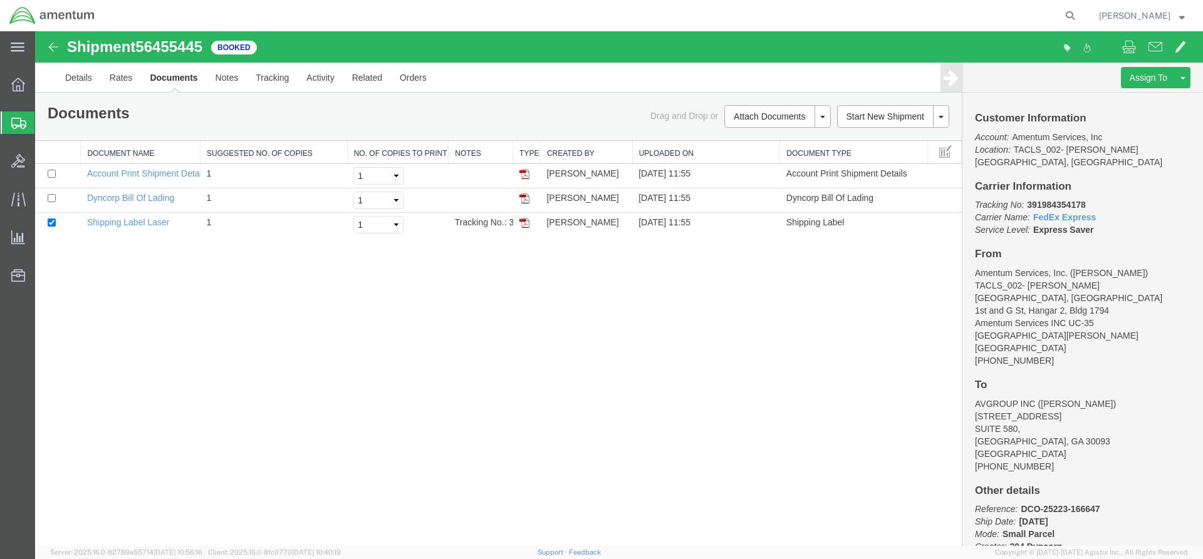
click at [11, 111] on div at bounding box center [18, 122] width 35 height 23
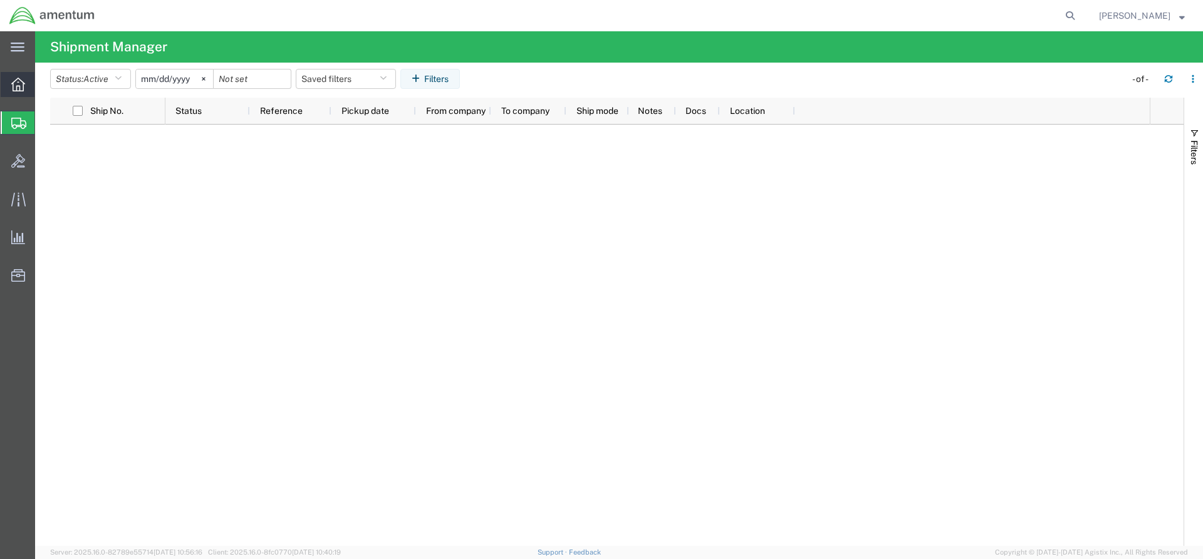
click at [16, 88] on icon at bounding box center [18, 85] width 14 height 14
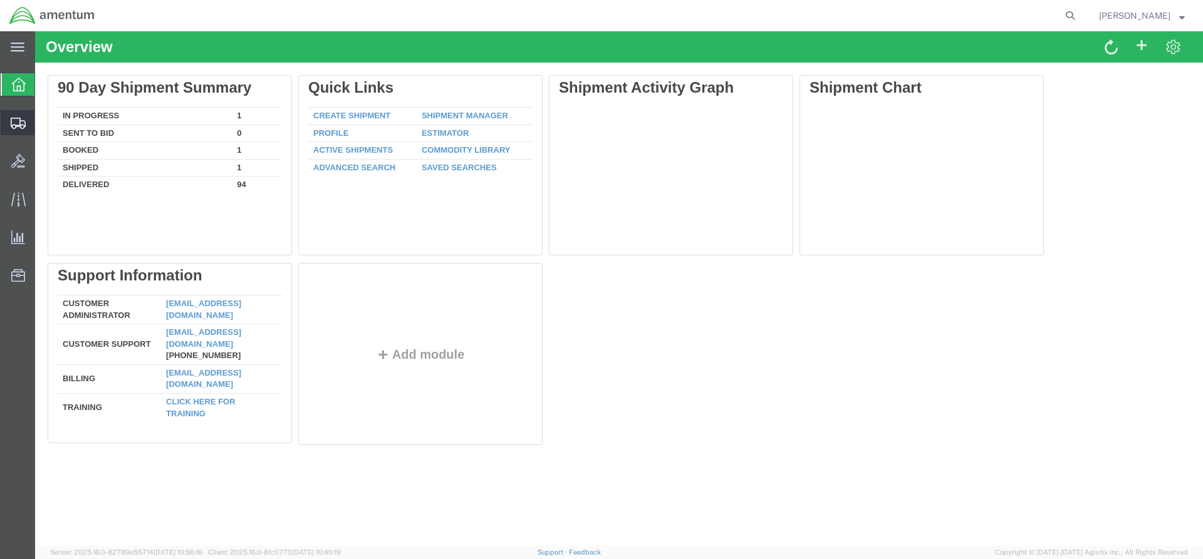
click at [17, 113] on div at bounding box center [18, 122] width 35 height 25
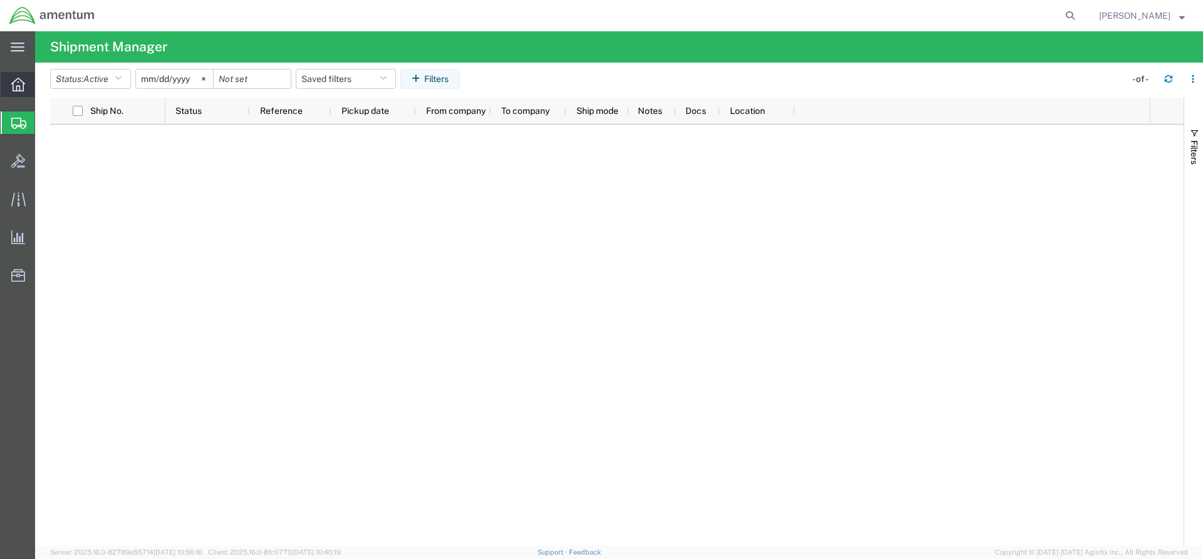
click at [16, 90] on icon at bounding box center [18, 85] width 14 height 14
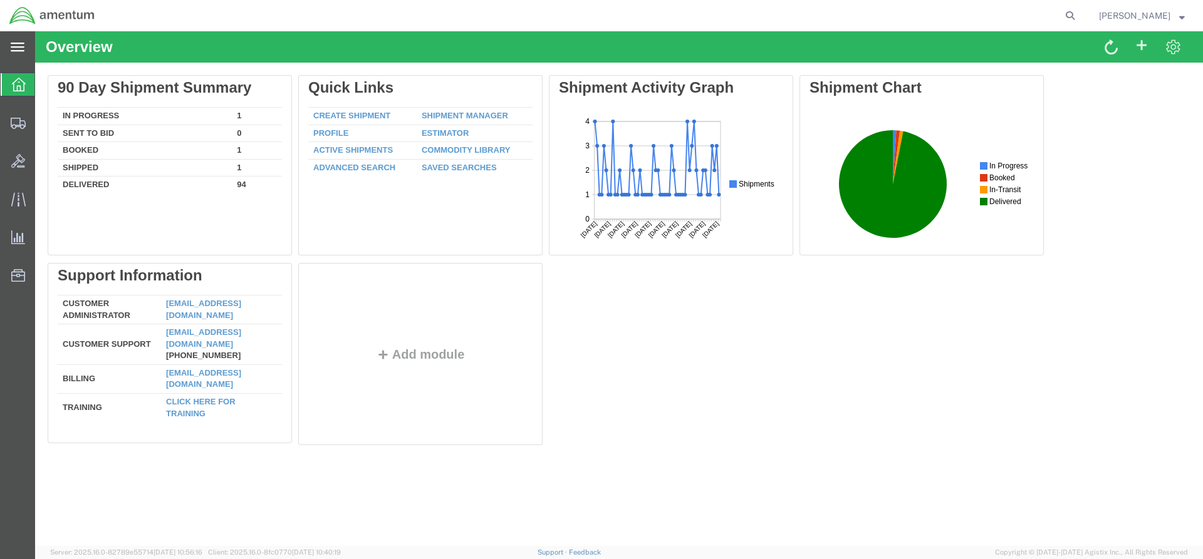
click at [15, 32] on div "main_menu Created with Sketch." at bounding box center [17, 46] width 35 height 31
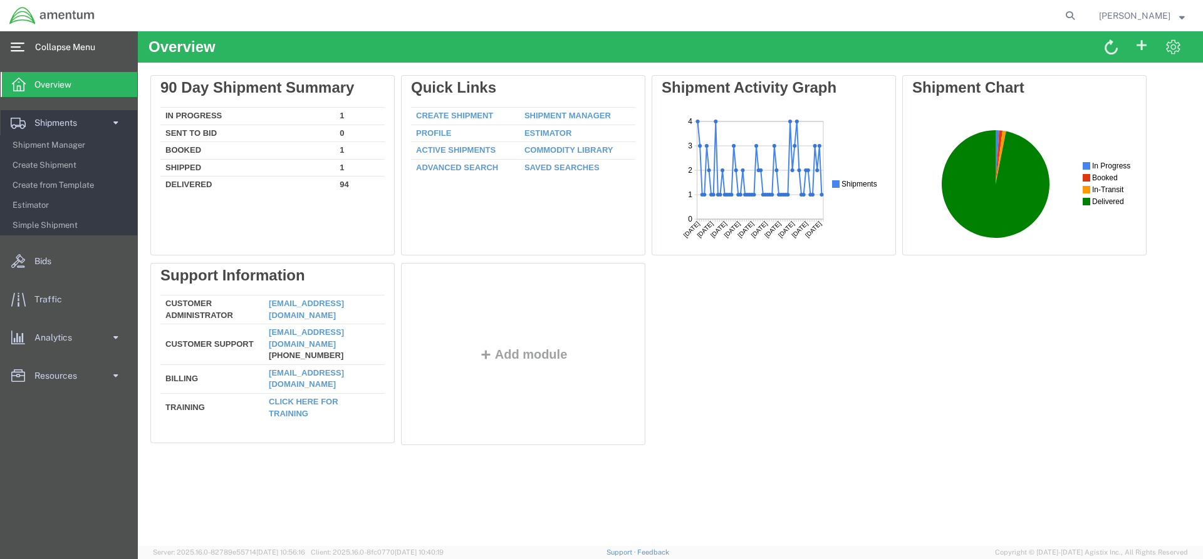
click at [15, 43] on icon at bounding box center [18, 47] width 14 height 9
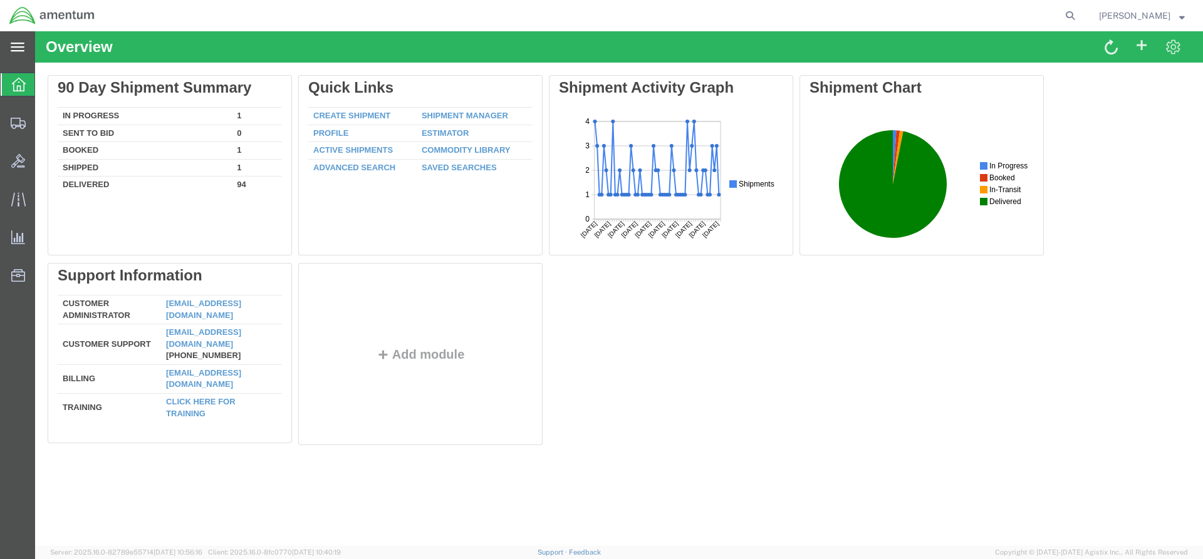
click at [9, 48] on div "main_menu Created with Sketch." at bounding box center [17, 46] width 35 height 31
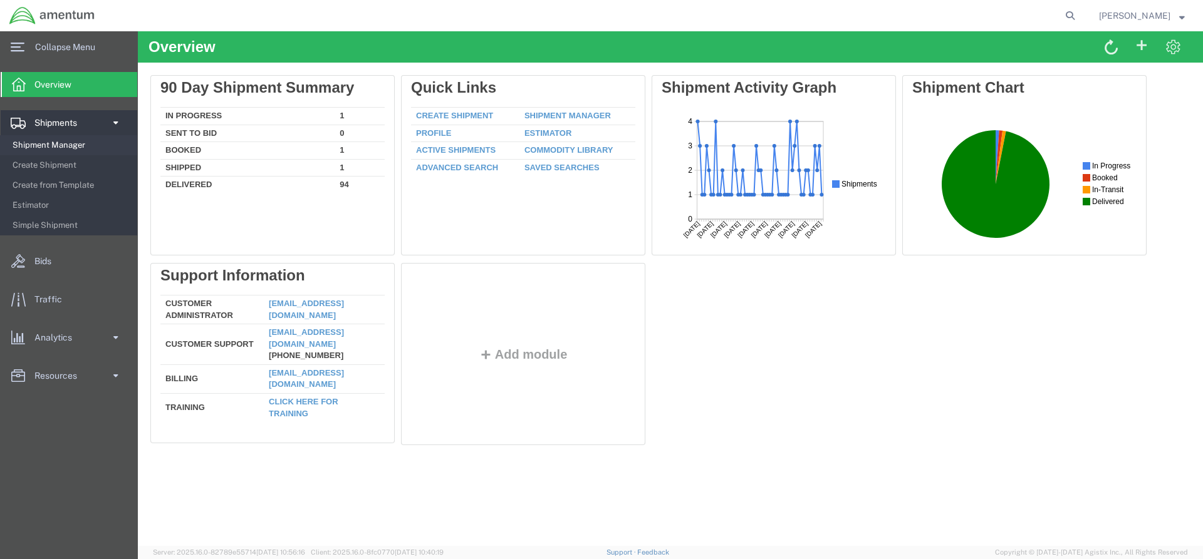
click at [62, 145] on span "Shipment Manager" at bounding box center [71, 145] width 116 height 25
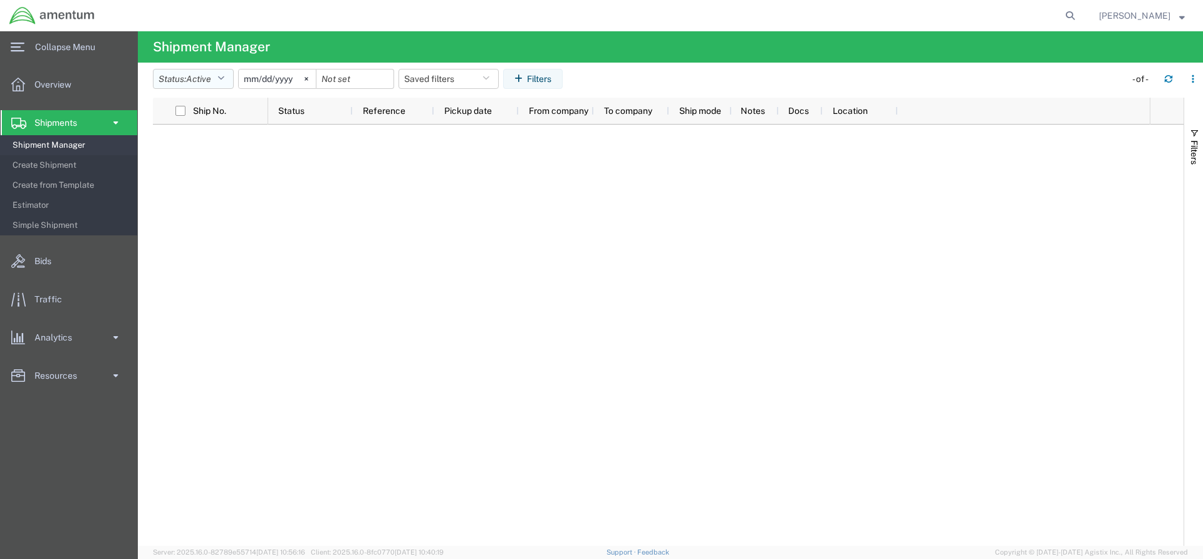
click at [230, 81] on button "Status: Active" at bounding box center [193, 79] width 81 height 20
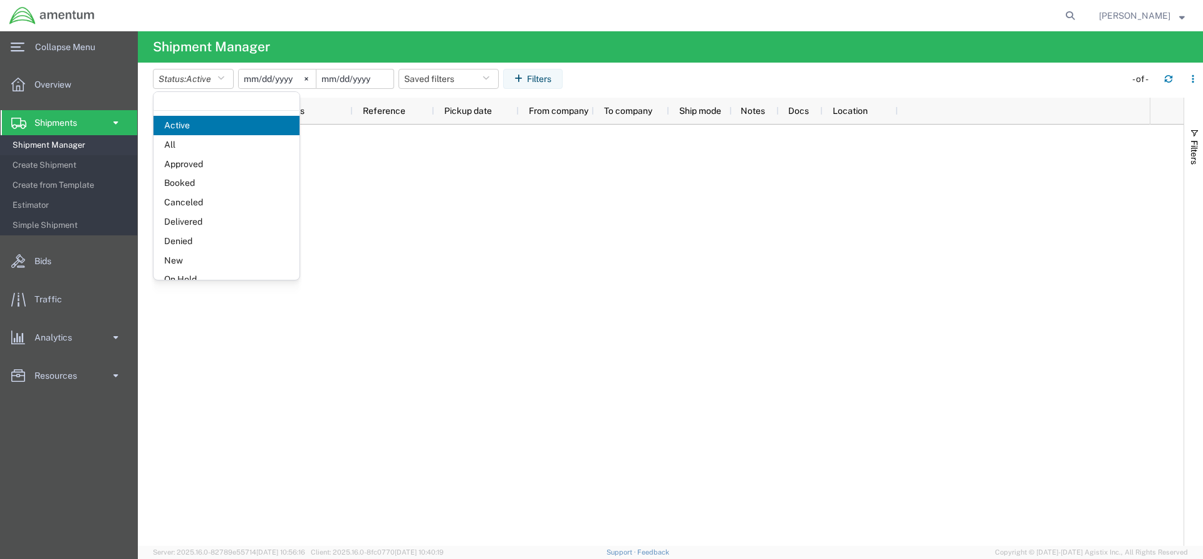
click at [364, 81] on input "date" at bounding box center [354, 79] width 77 height 19
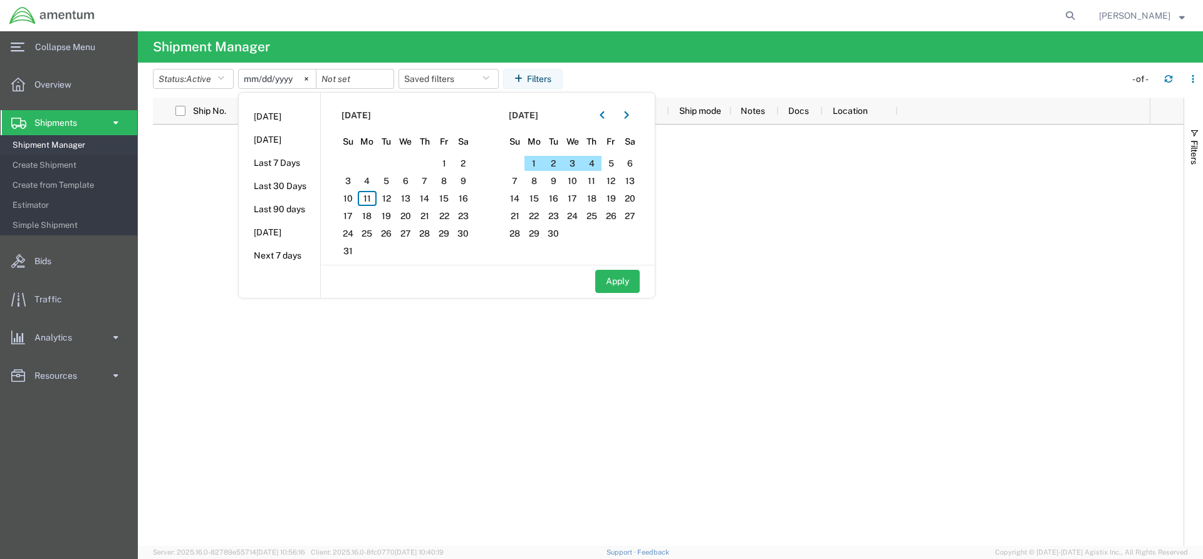
click at [806, 162] on div at bounding box center [708, 336] width 881 height 422
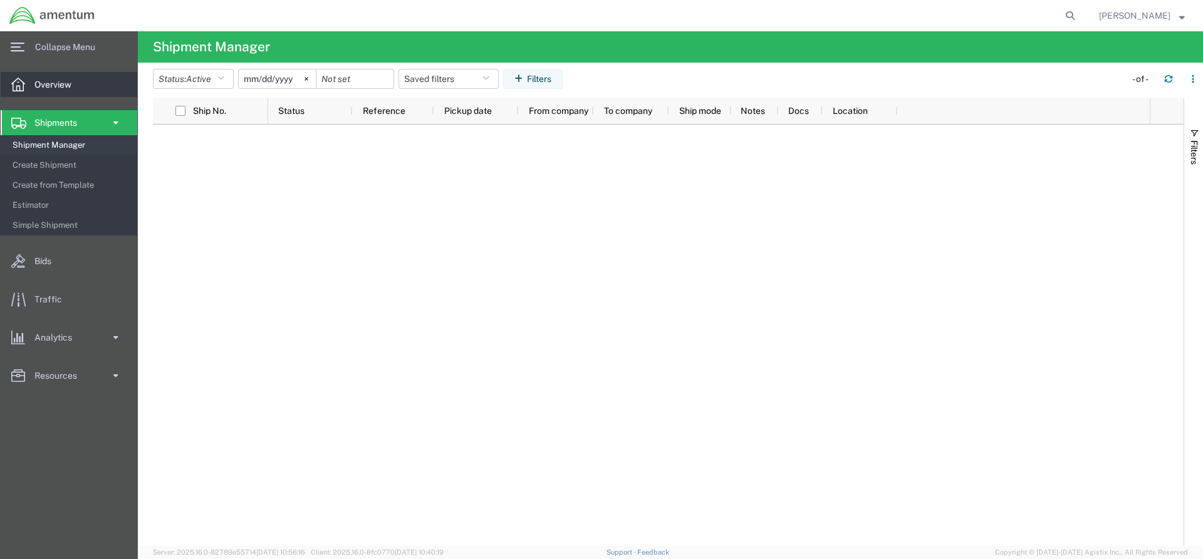
click at [42, 91] on span "Overview" at bounding box center [57, 84] width 46 height 25
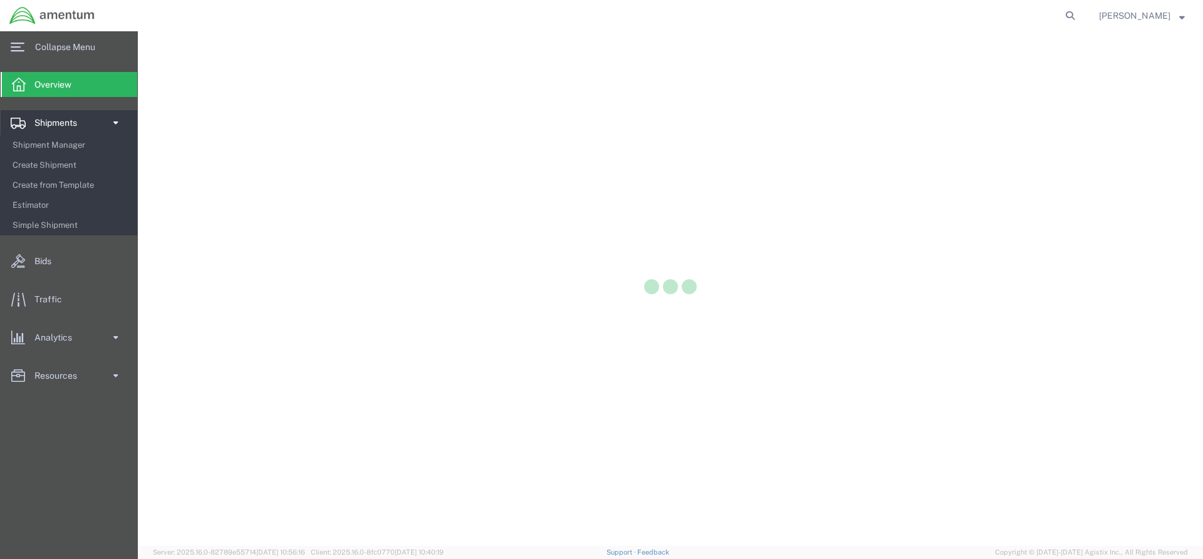
click at [43, 120] on span "Shipments" at bounding box center [59, 122] width 51 height 25
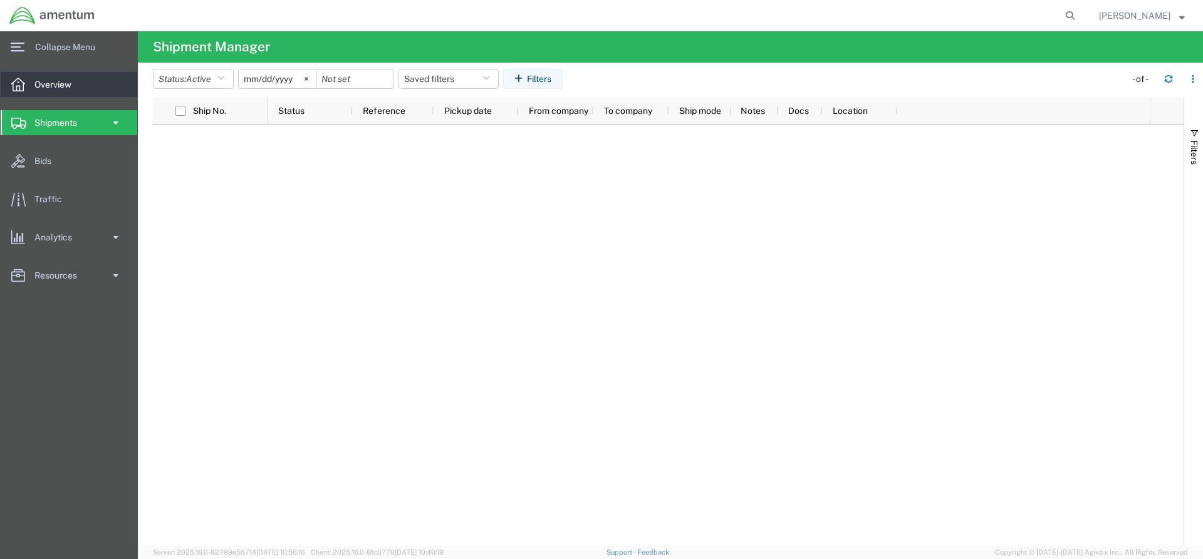
click at [43, 86] on span "Overview" at bounding box center [57, 84] width 46 height 25
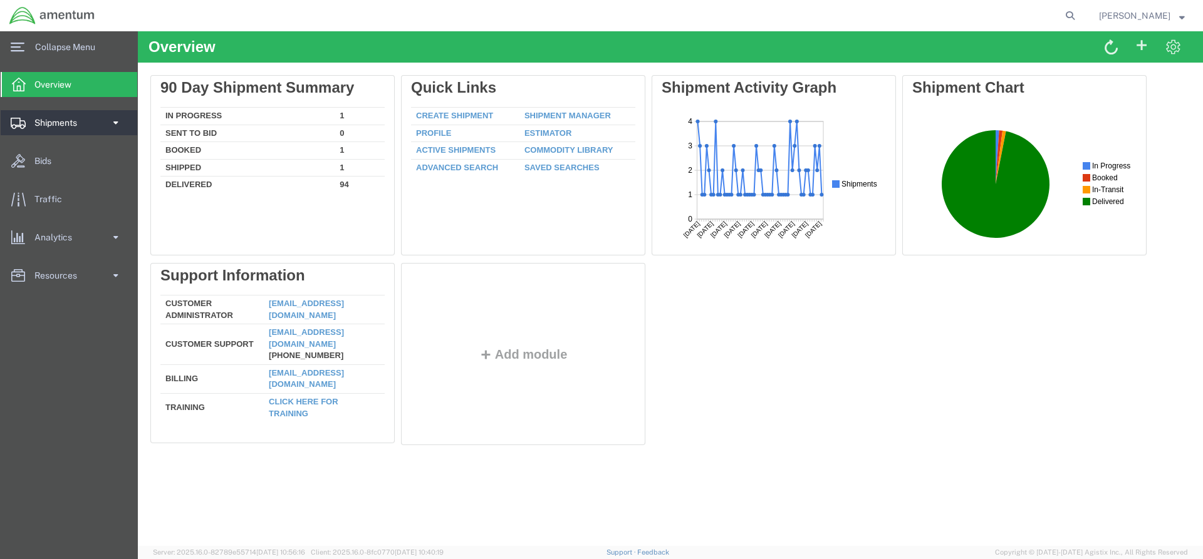
click at [54, 122] on span "Shipments" at bounding box center [59, 122] width 51 height 25
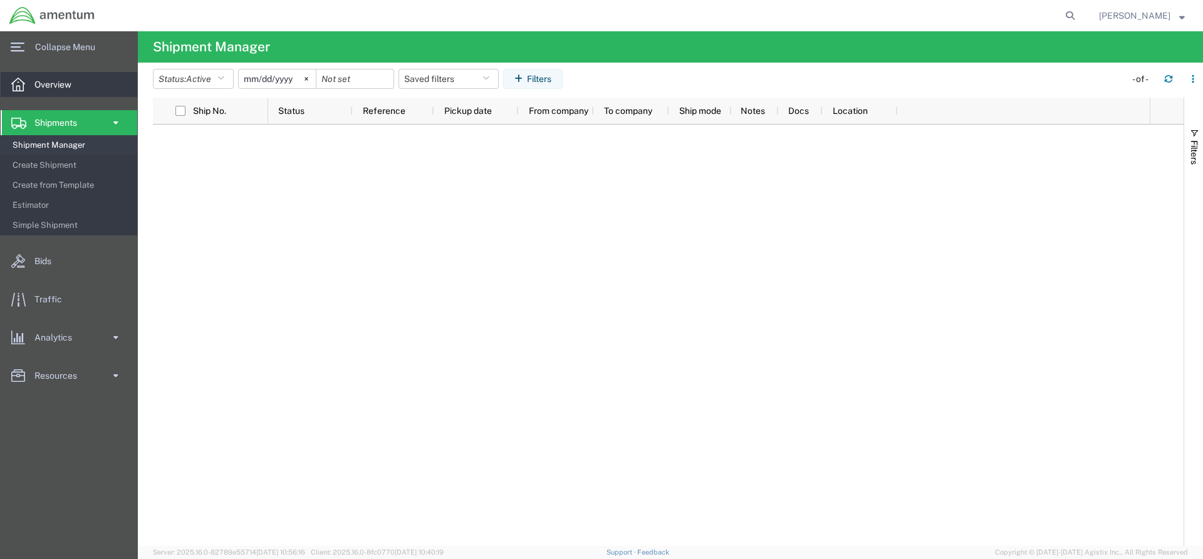
click at [54, 82] on span "Overview" at bounding box center [57, 84] width 46 height 25
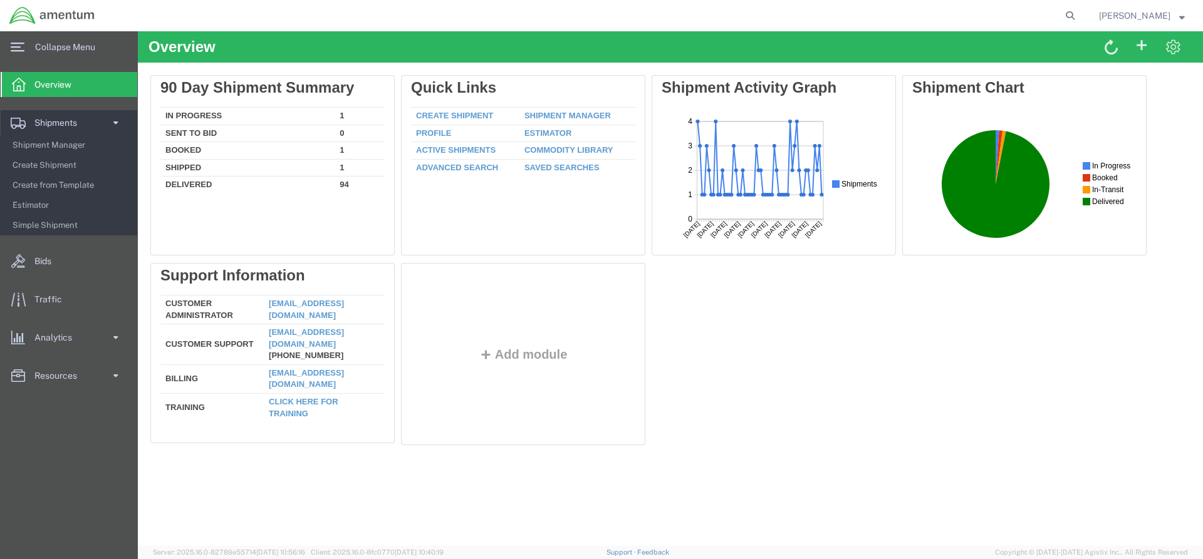
click at [39, 76] on span "Overview" at bounding box center [57, 84] width 46 height 25
click at [50, 122] on span "Shipments" at bounding box center [59, 122] width 51 height 25
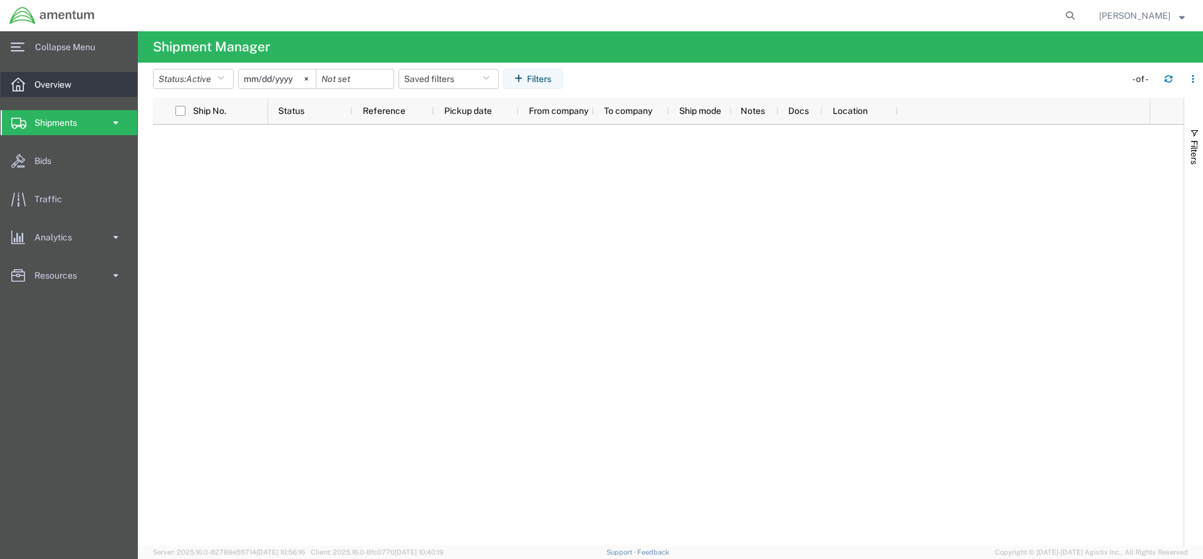
click at [51, 80] on span "Overview" at bounding box center [57, 84] width 46 height 25
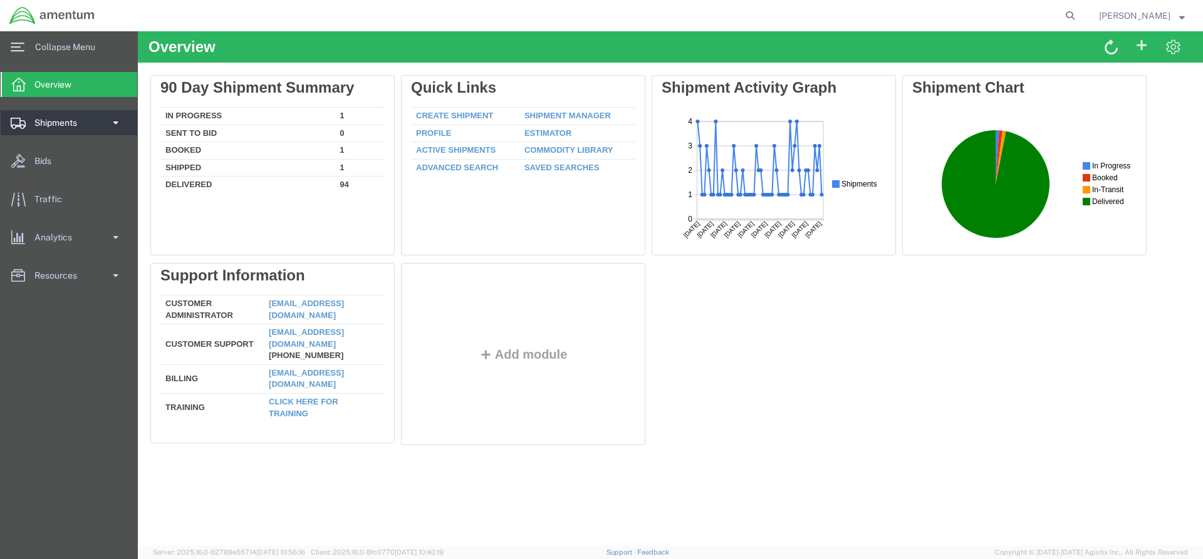
click at [55, 119] on span "Shipments" at bounding box center [59, 122] width 51 height 25
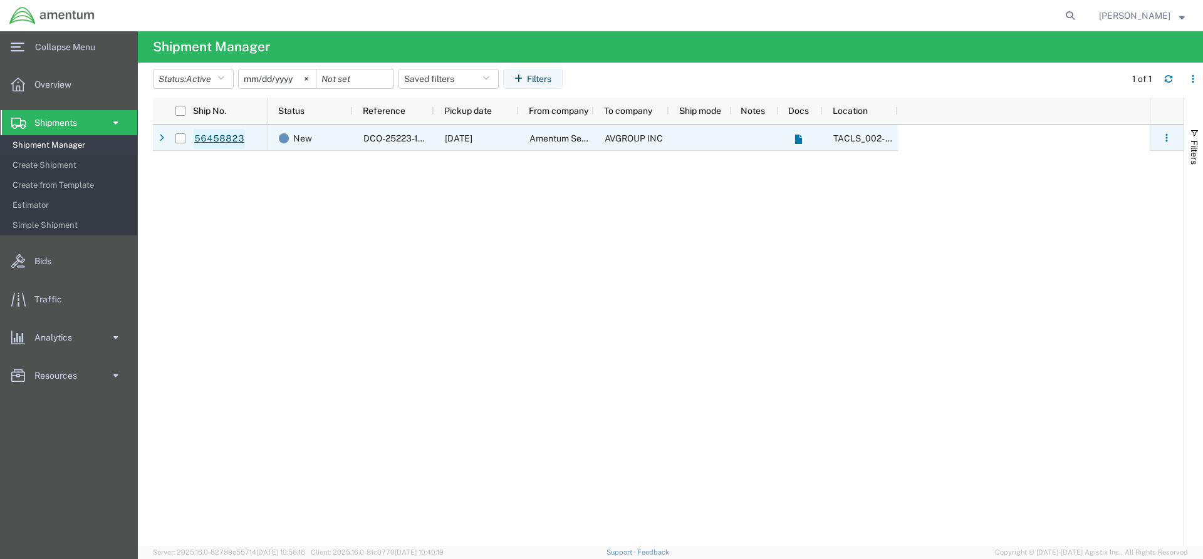
click at [236, 138] on link "56458823" at bounding box center [219, 139] width 51 height 20
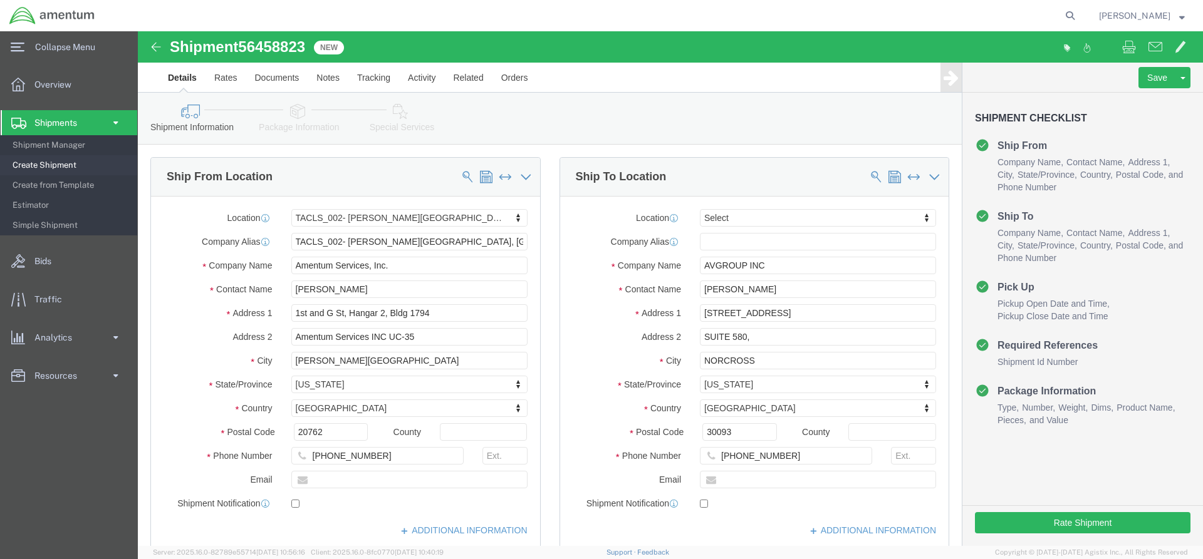
select select "42675"
select select
click button "Rate Shipment"
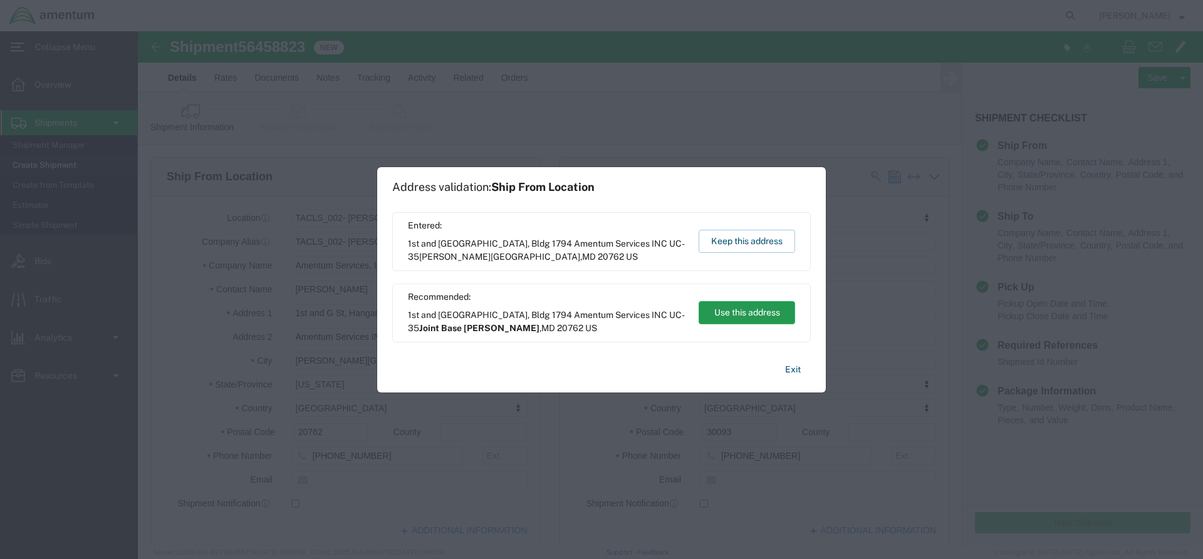
click at [757, 316] on button "Use this address" at bounding box center [746, 312] width 96 height 23
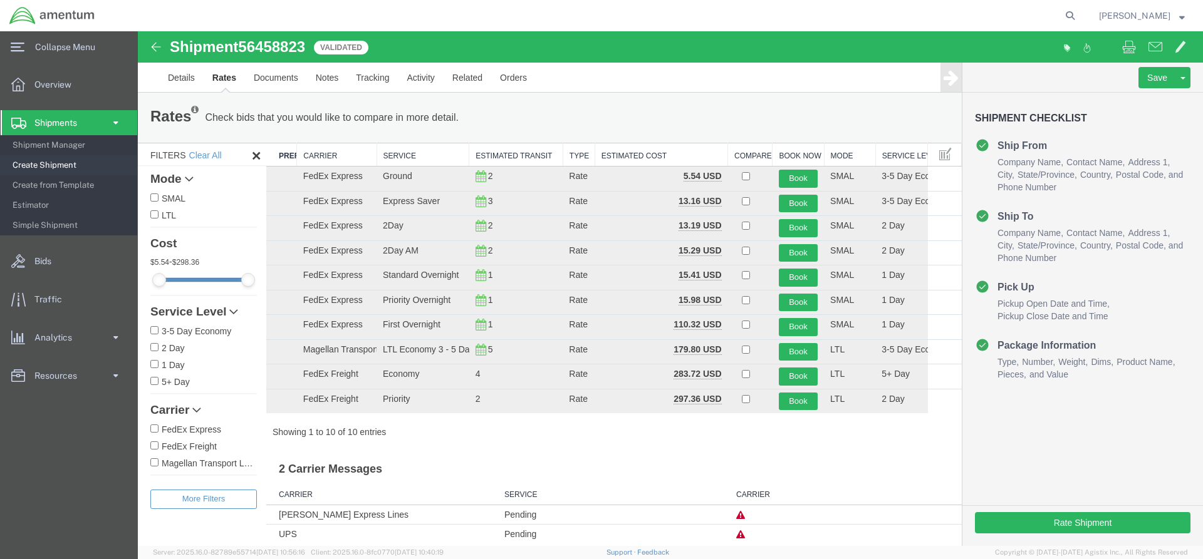
click at [246, 403] on div "Carrier FedEx Express FedEx Freight Magellan Transport Logistics" at bounding box center [203, 437] width 106 height 78
click at [796, 195] on button "Book" at bounding box center [798, 204] width 39 height 18
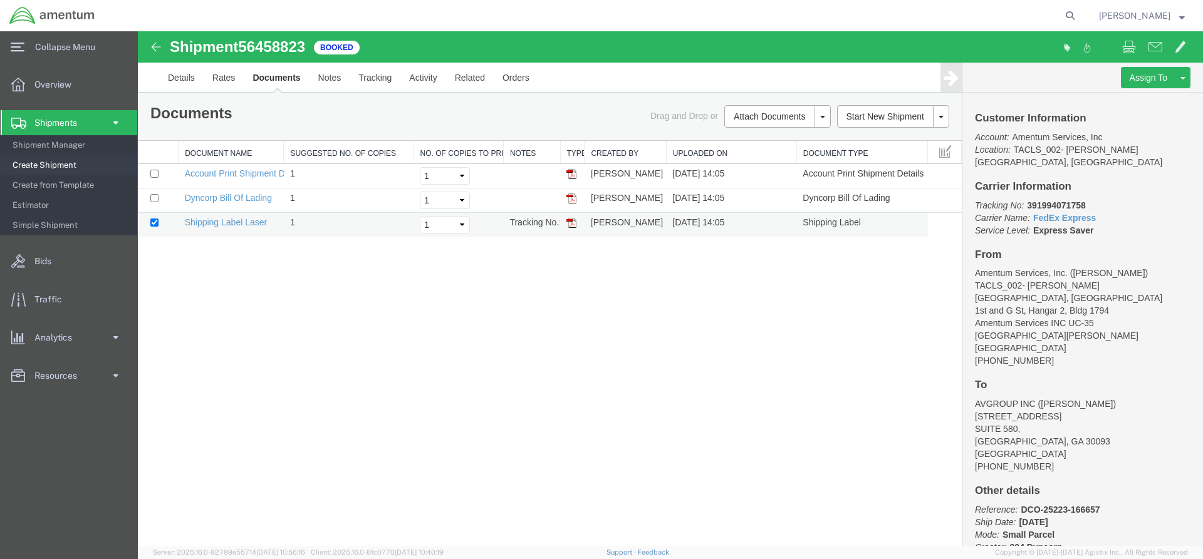
click at [248, 234] on td "Shipping Label Laser" at bounding box center [230, 225] width 105 height 24
click at [246, 215] on td "Shipping Label Laser" at bounding box center [230, 225] width 105 height 24
click at [246, 217] on td "Shipping Label Laser" at bounding box center [230, 225] width 105 height 24
click at [206, 221] on link "Shipping Label Laser" at bounding box center [226, 222] width 83 height 10
